Goal: Navigation & Orientation: Find specific page/section

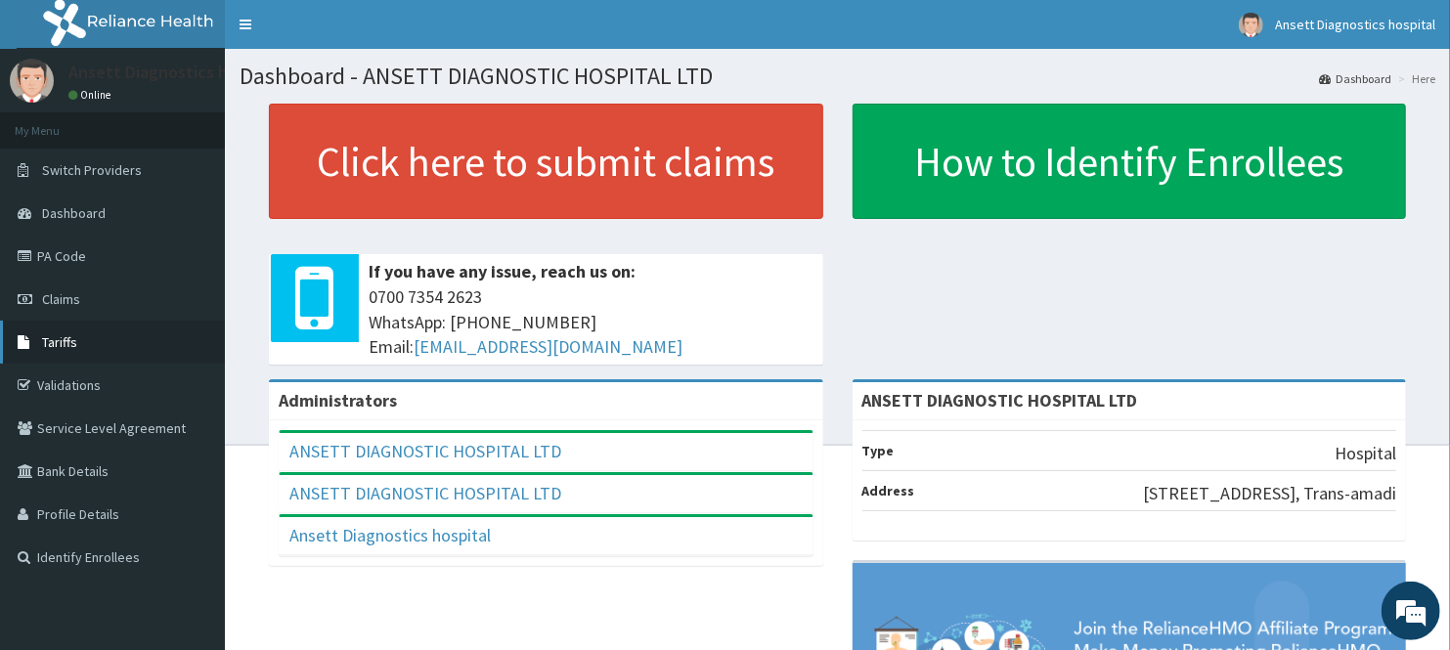
click at [56, 335] on span "Tariffs" at bounding box center [59, 342] width 35 height 18
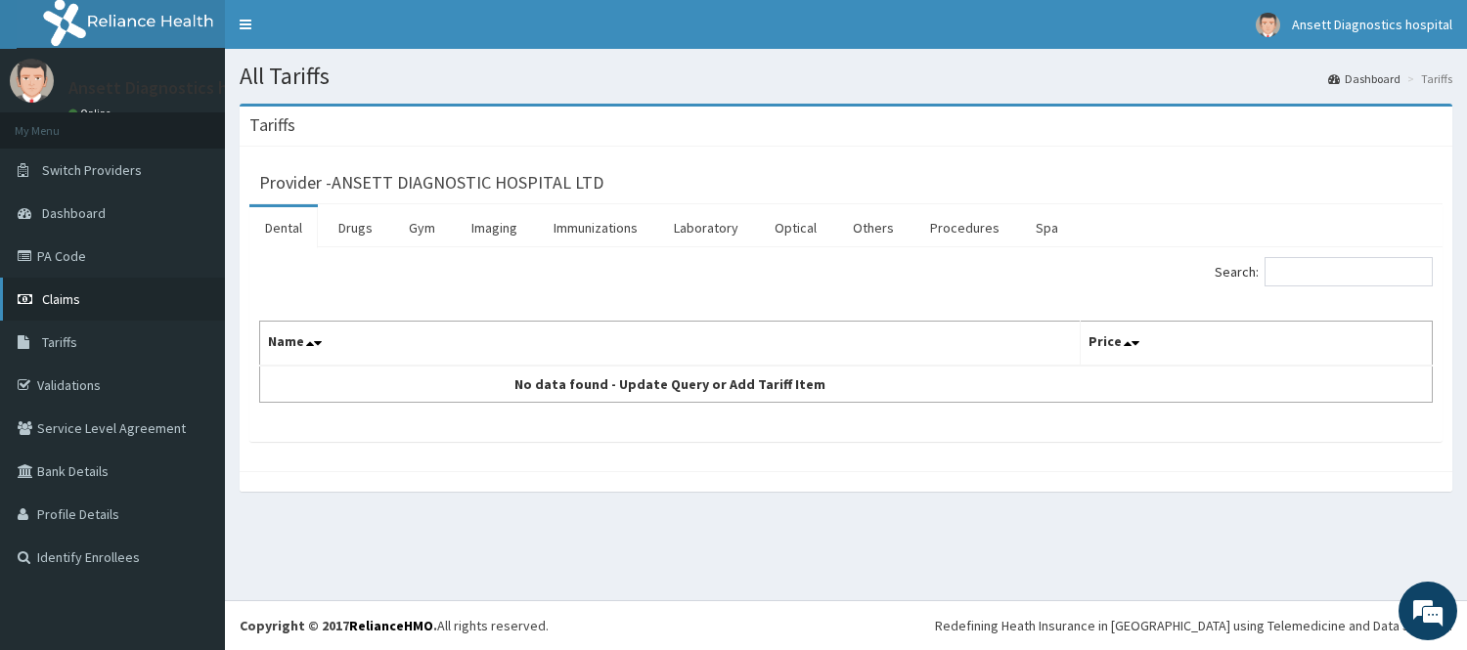
click at [60, 290] on span "Claims" at bounding box center [61, 299] width 38 height 18
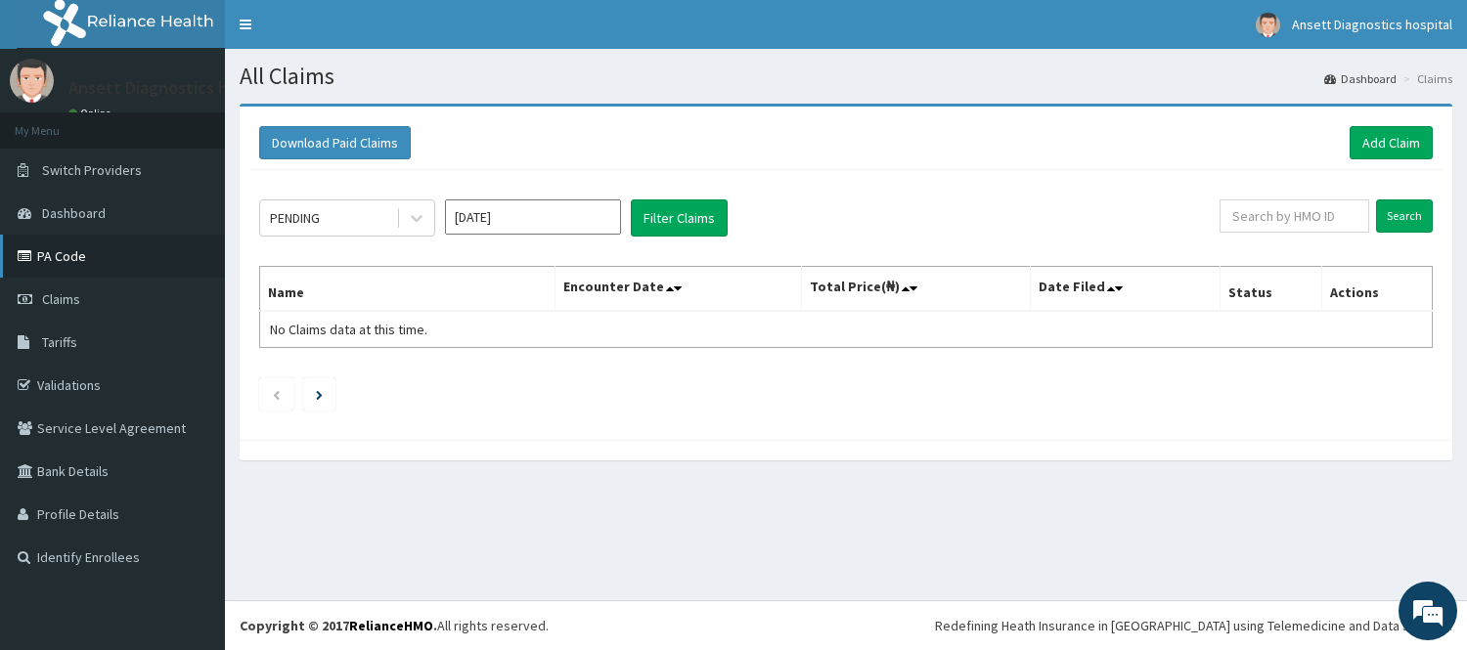
click at [84, 258] on link "PA Code" at bounding box center [112, 256] width 225 height 43
